Goal: Transaction & Acquisition: Purchase product/service

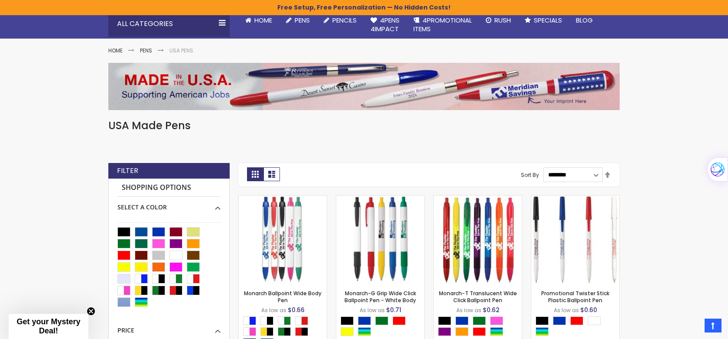
scroll to position [88, 0]
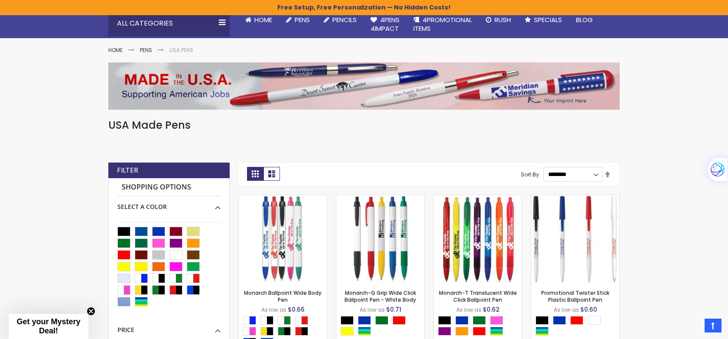
click at [195, 94] on img at bounding box center [363, 85] width 511 height 47
click at [155, 125] on h1 "USA Made Pens" at bounding box center [363, 125] width 511 height 14
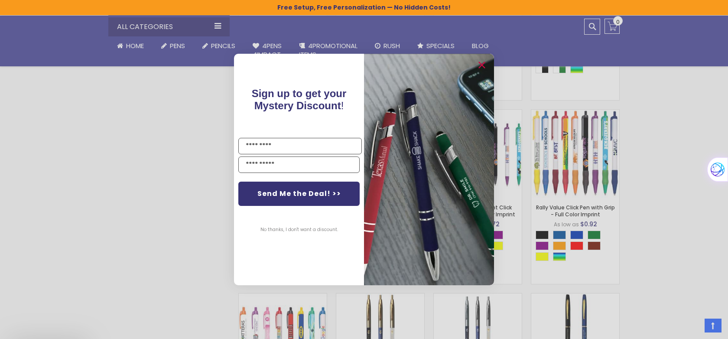
scroll to position [591, 0]
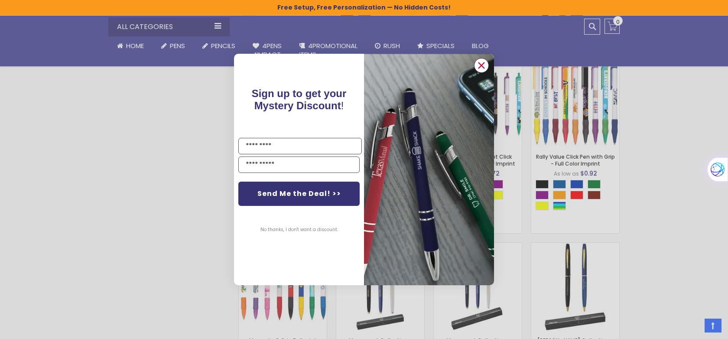
click at [480, 63] on circle "Close dialog" at bounding box center [481, 65] width 13 height 13
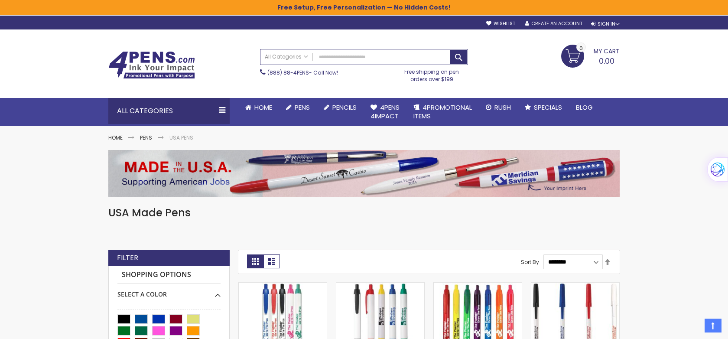
scroll to position [0, 0]
click at [305, 56] on span "All Categories" at bounding box center [286, 56] width 43 height 7
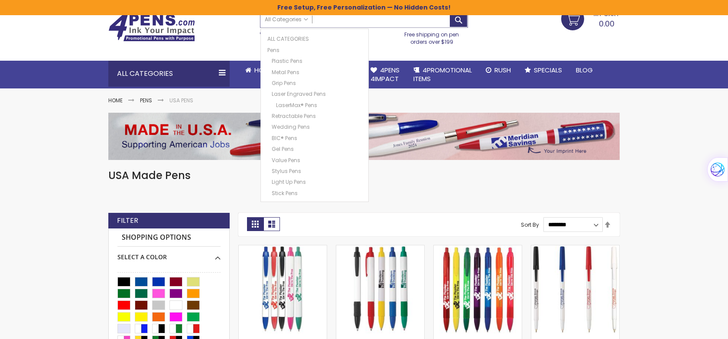
click at [340, 20] on input "Search" at bounding box center [363, 19] width 207 height 15
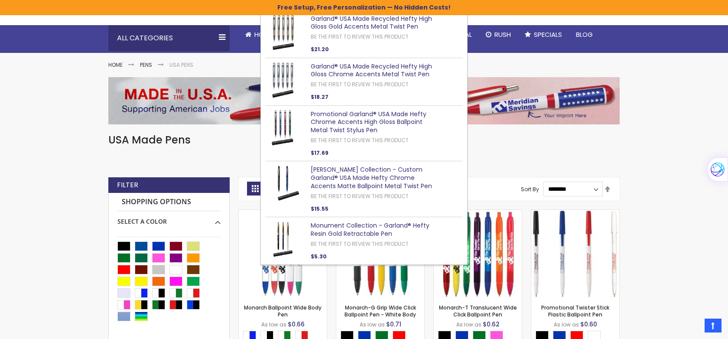
scroll to position [79, 0]
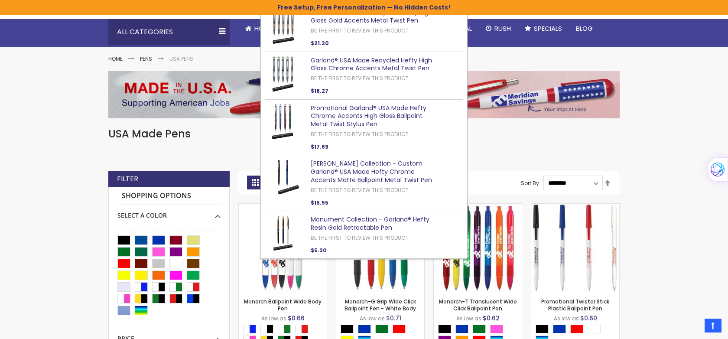
click at [337, 223] on link "Monument Collection - Garland® Hefty Resin Gold Retractable Pen" at bounding box center [370, 223] width 119 height 17
type input "********"
click at [350, 173] on link "[PERSON_NAME] Collection - Custom Garland® USA Made Hefty Chrome Accents Matte …" at bounding box center [371, 171] width 121 height 25
